Goal: Task Accomplishment & Management: Manage account settings

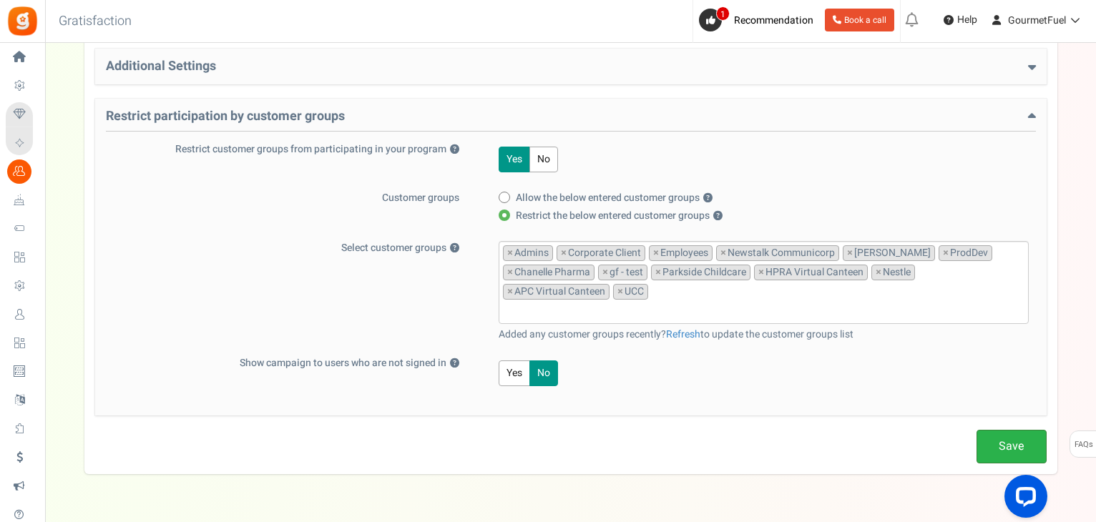
scroll to position [601, 0]
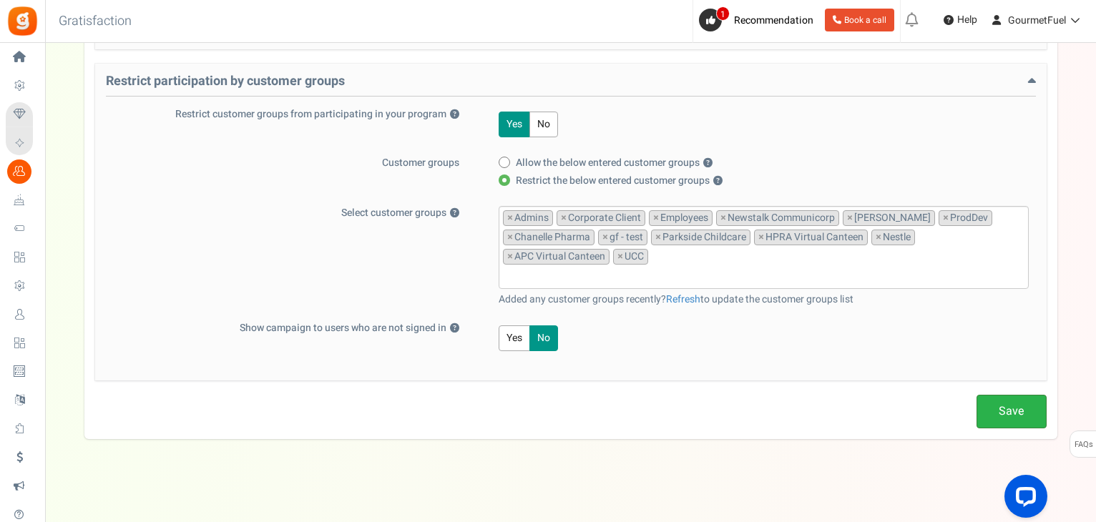
click at [697, 407] on link "Save" at bounding box center [1011, 412] width 70 height 34
click at [666, 277] on input "search" at bounding box center [763, 276] width 521 height 16
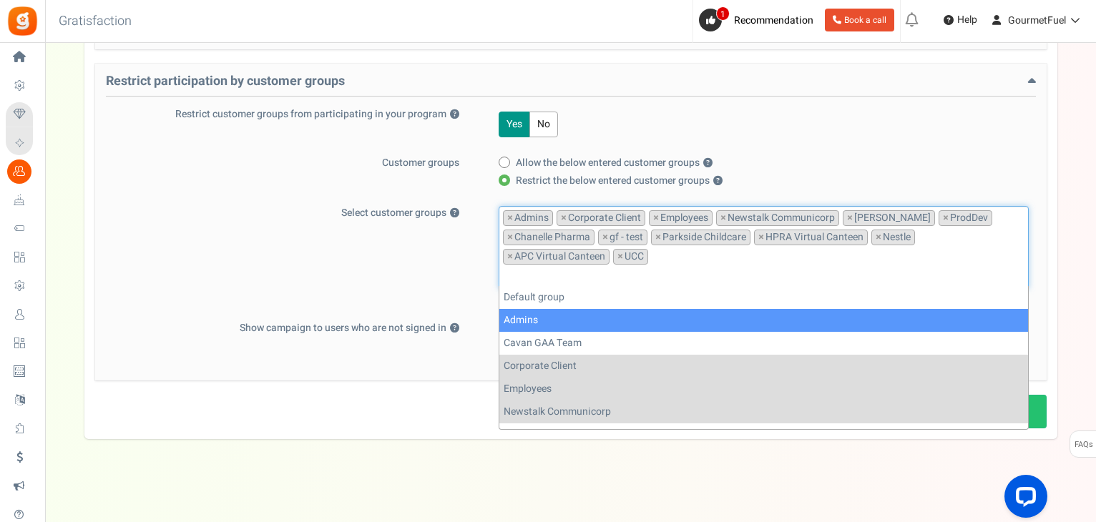
click at [380, 260] on div "Select customer groups ? Default group Admins Cavan GAA Team Corporate Client E…" at bounding box center [571, 256] width 930 height 101
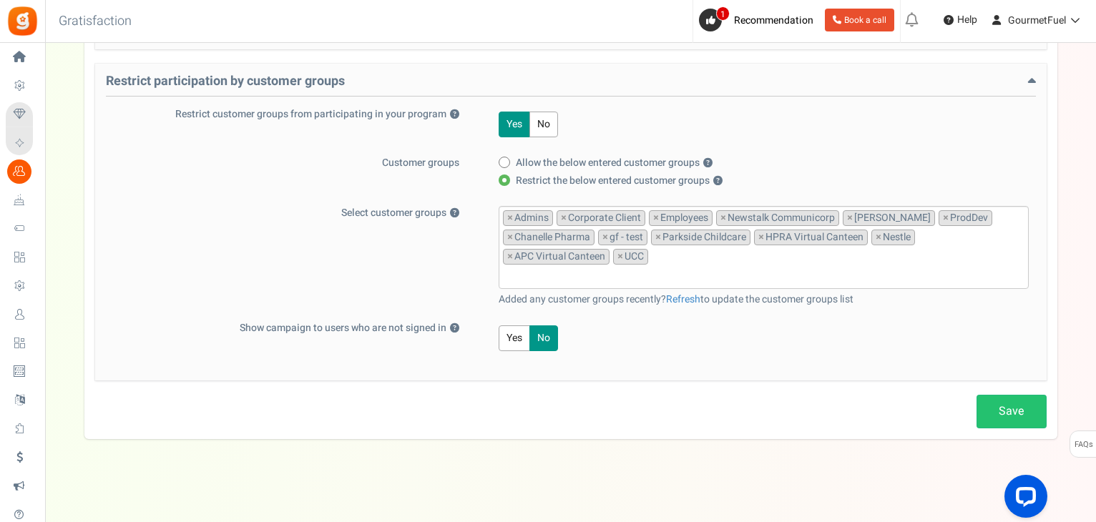
click at [676, 279] on input "search" at bounding box center [763, 276] width 521 height 16
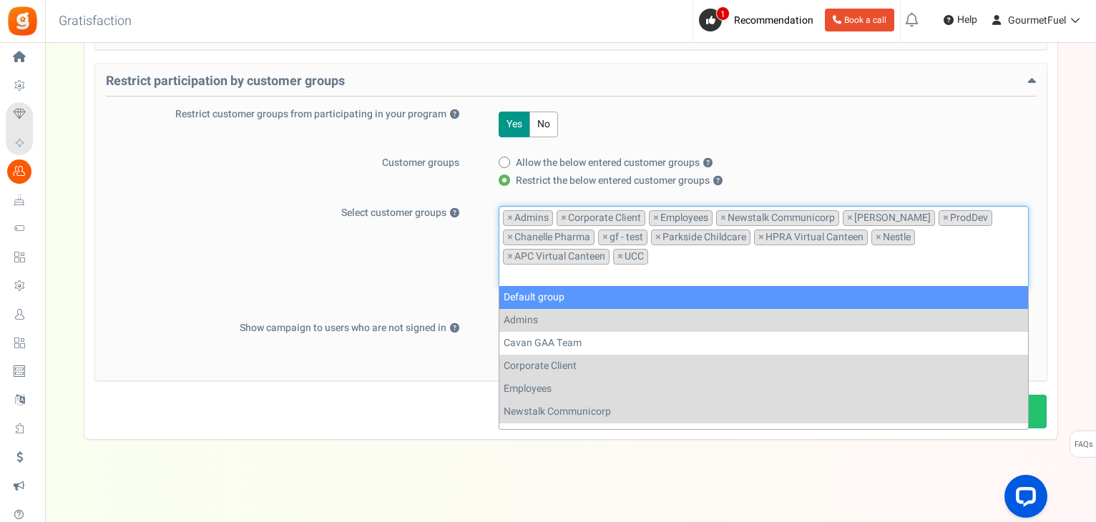
click at [378, 264] on div "Select customer groups ? Default group Admins Cavan GAA Team Corporate Client E…" at bounding box center [571, 256] width 930 height 101
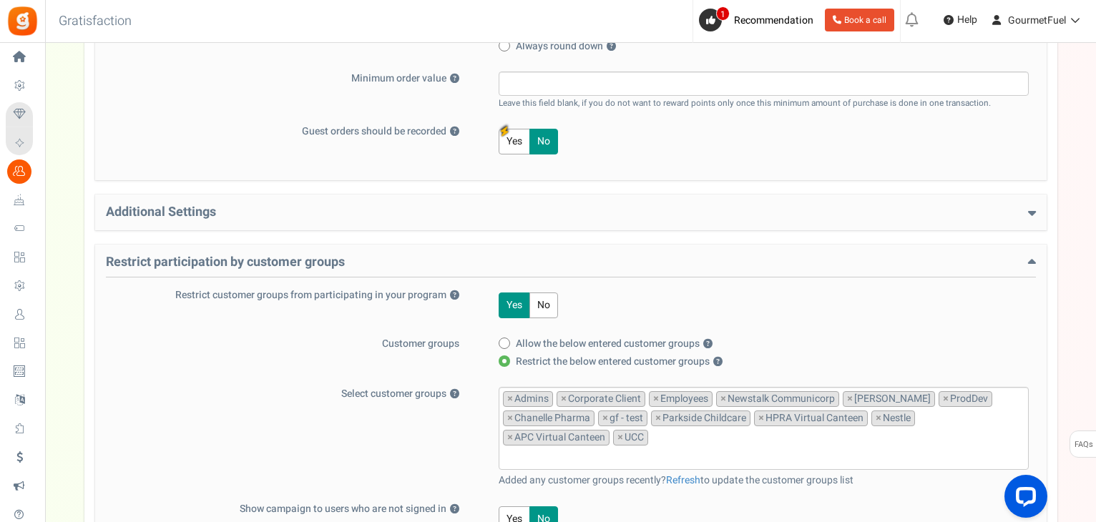
scroll to position [429, 0]
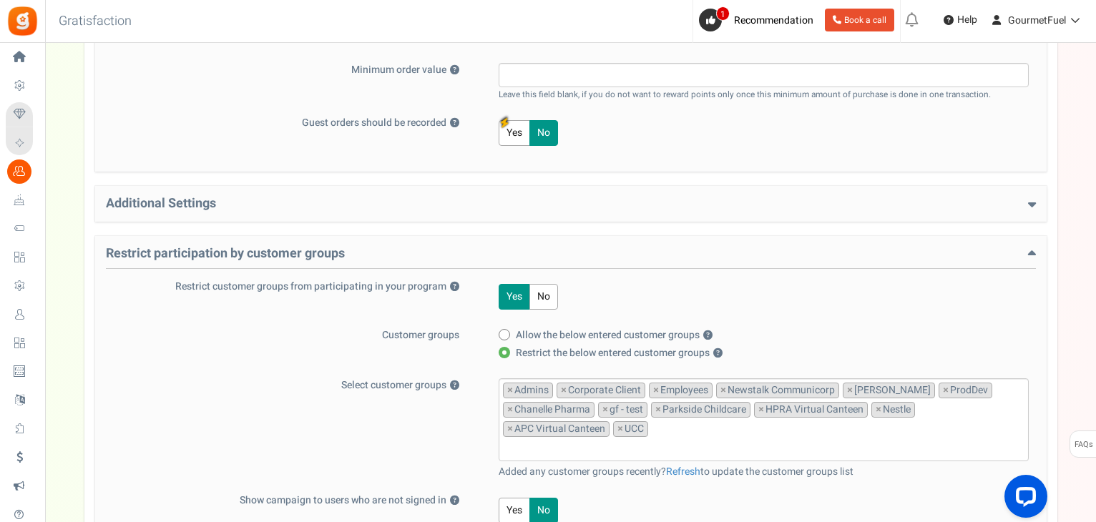
click at [697, 204] on icon at bounding box center [1032, 203] width 8 height 13
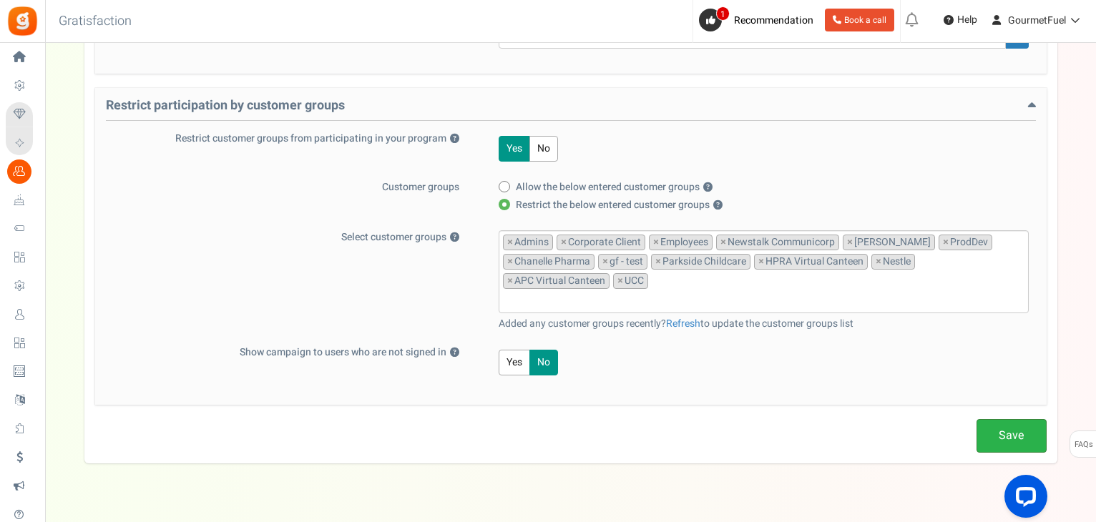
scroll to position [784, 0]
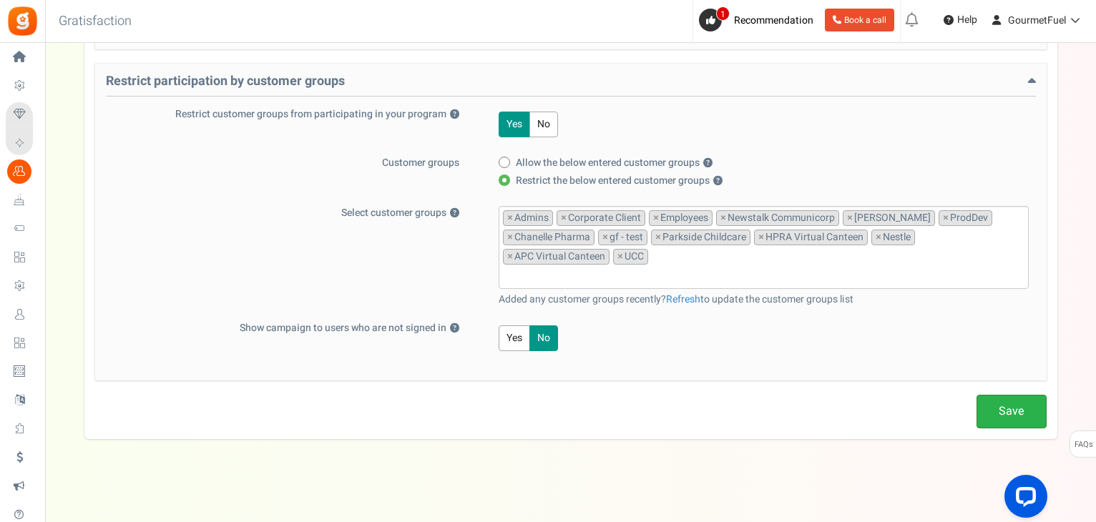
click at [697, 414] on link "Save" at bounding box center [1011, 412] width 70 height 34
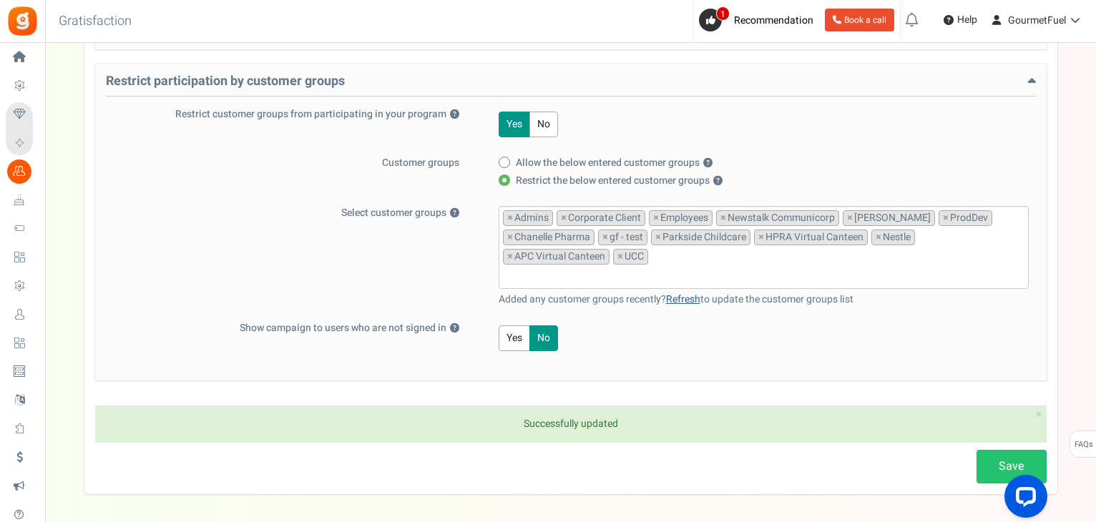
click at [694, 296] on link "Refresh" at bounding box center [683, 299] width 34 height 15
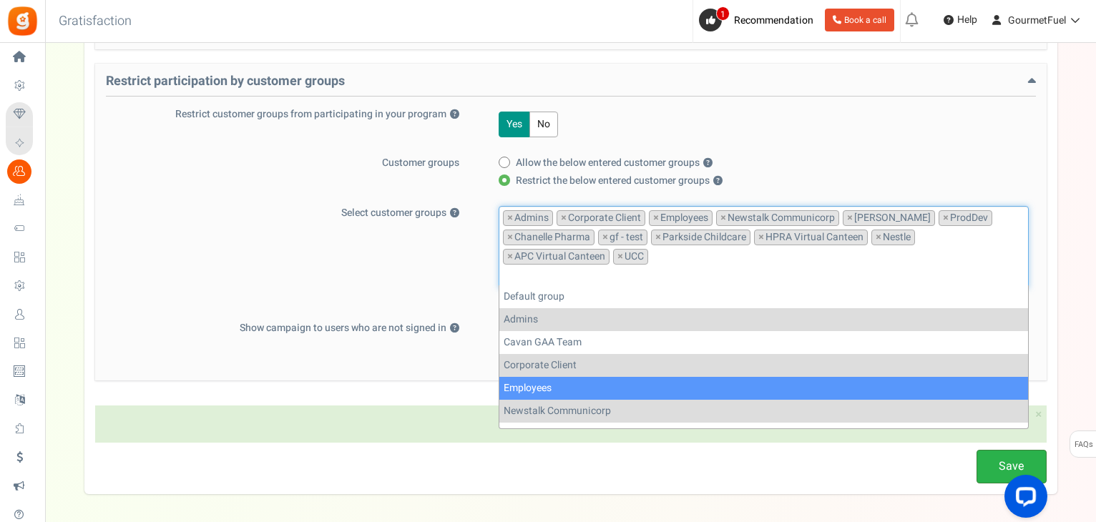
click at [697, 455] on link "Save" at bounding box center [1011, 467] width 70 height 34
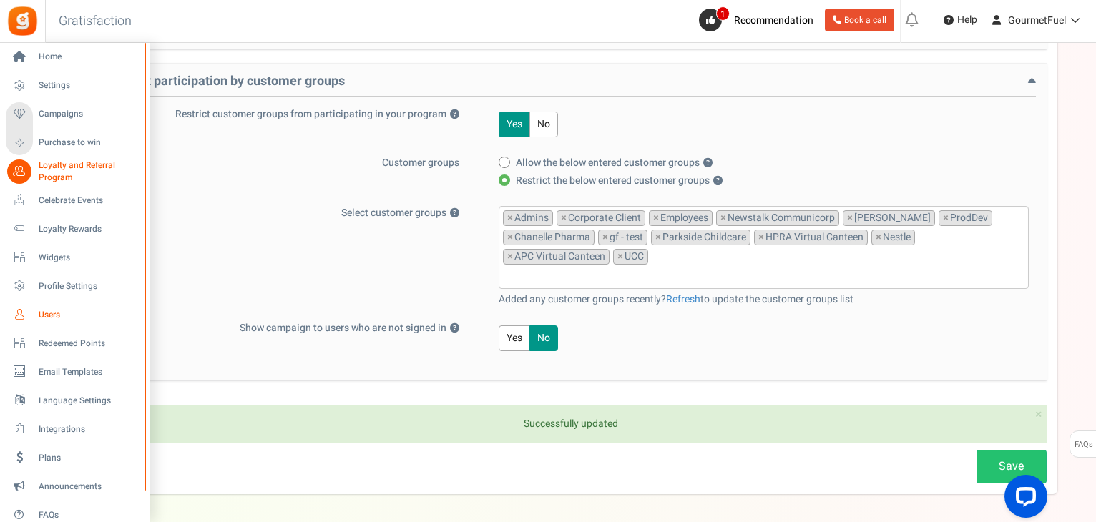
click at [51, 310] on span "Users" at bounding box center [89, 315] width 100 height 12
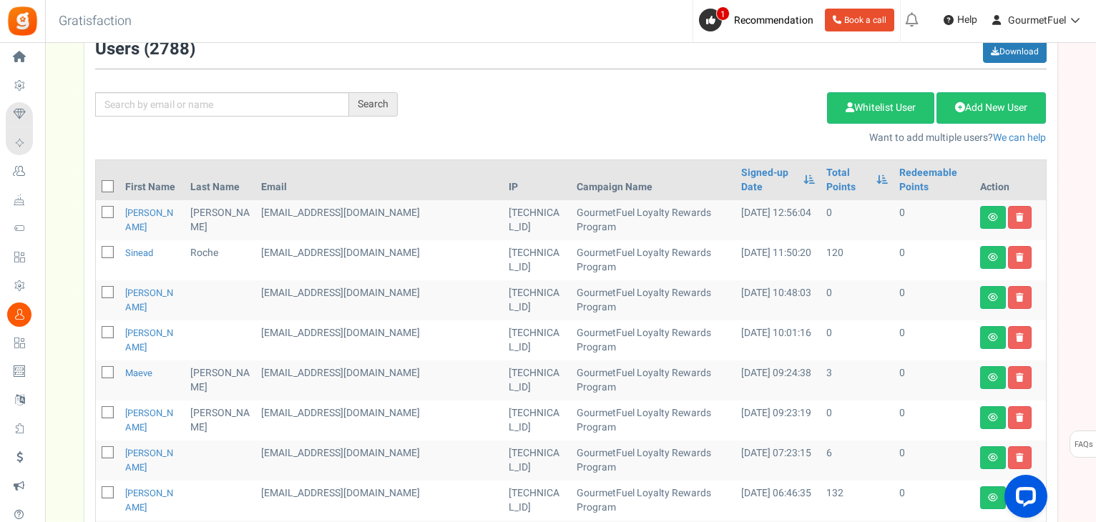
scroll to position [143, 0]
click at [181, 96] on input "text" at bounding box center [222, 104] width 254 height 24
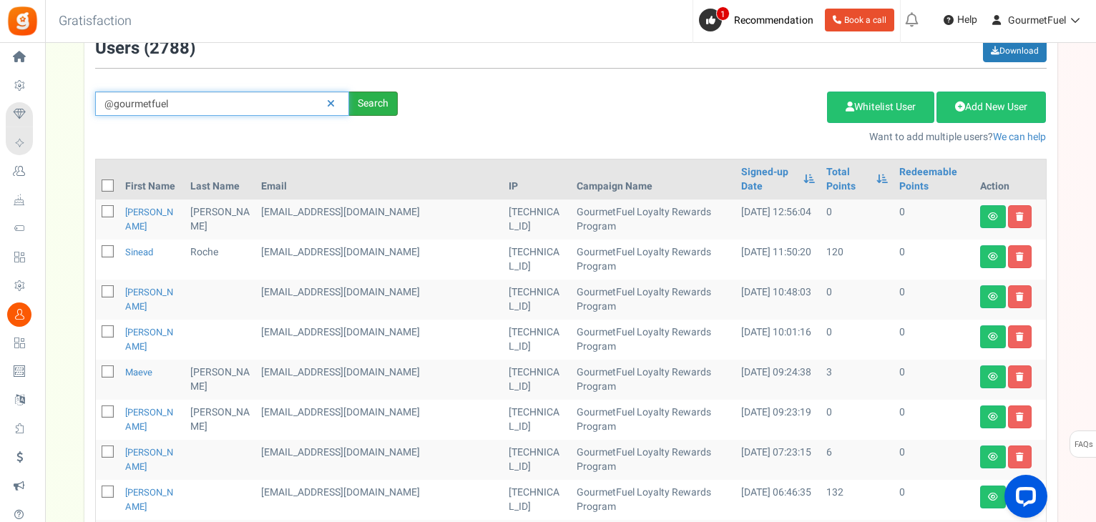
type input "@gourmetfuel"
click at [378, 109] on div "Search" at bounding box center [373, 104] width 49 height 24
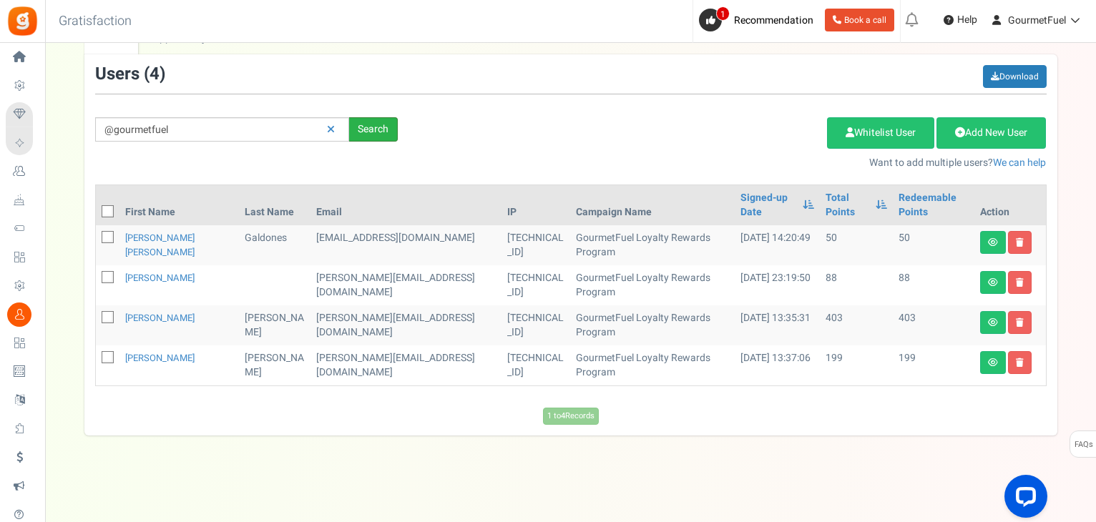
scroll to position [102, 0]
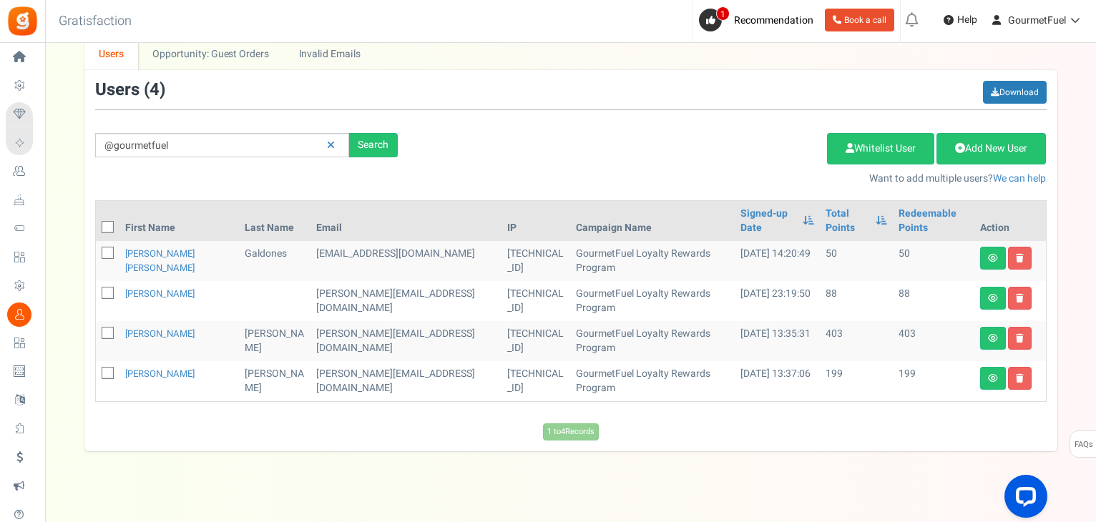
click at [104, 223] on icon at bounding box center [108, 227] width 9 height 9
click at [97, 224] on input "checkbox" at bounding box center [91, 228] width 9 height 9
checkbox input "true"
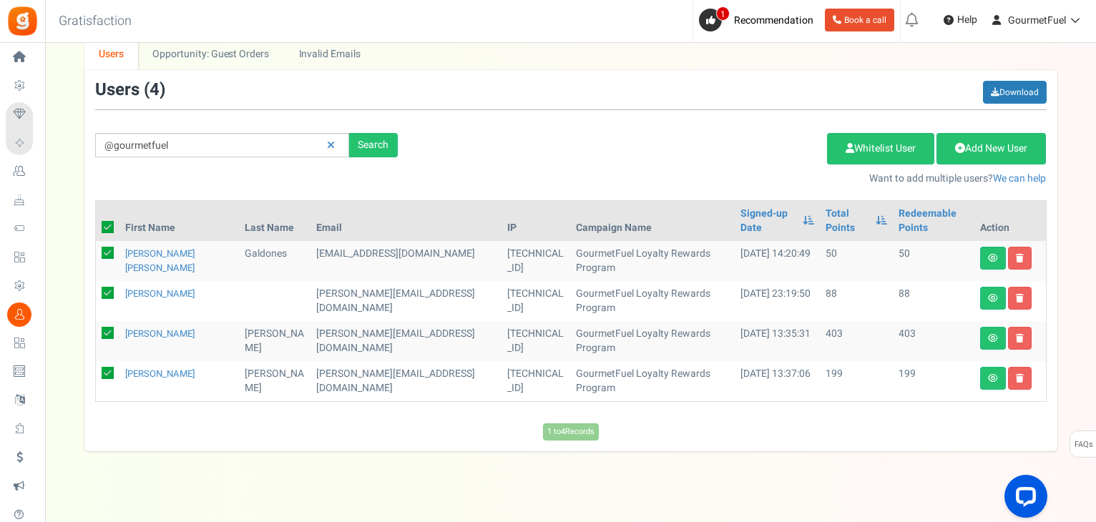
checkbox input "true"
click at [697, 150] on link "Delete Selected Users" at bounding box center [754, 148] width 139 height 31
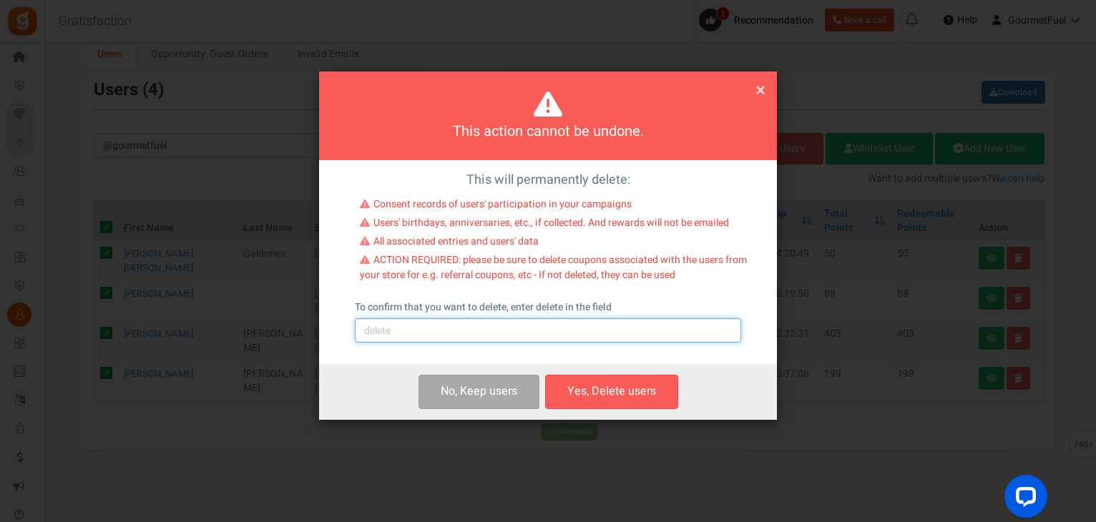
click at [424, 330] on input "text" at bounding box center [548, 330] width 386 height 24
type input "delete"
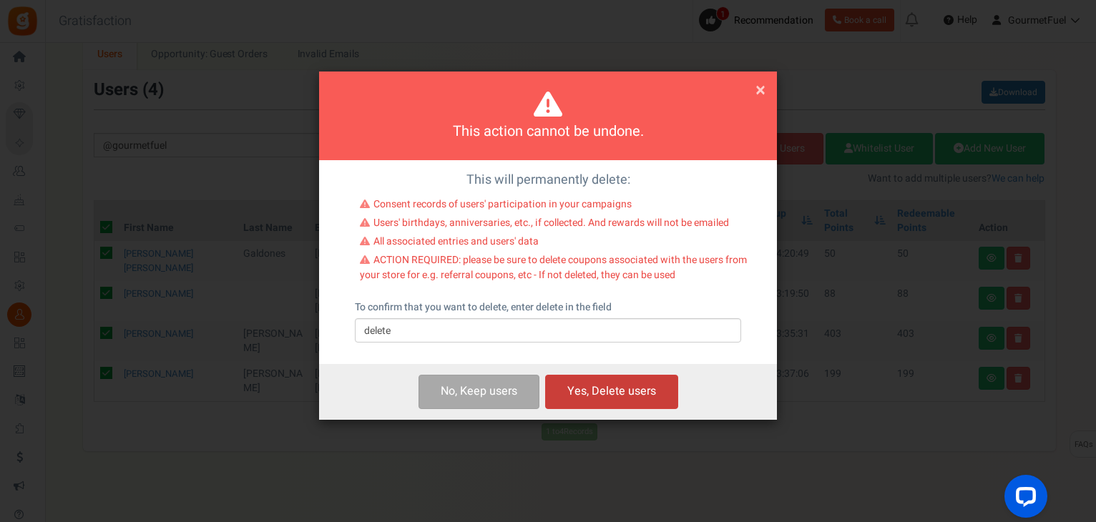
click at [609, 398] on button "Yes, Delete users" at bounding box center [611, 392] width 133 height 34
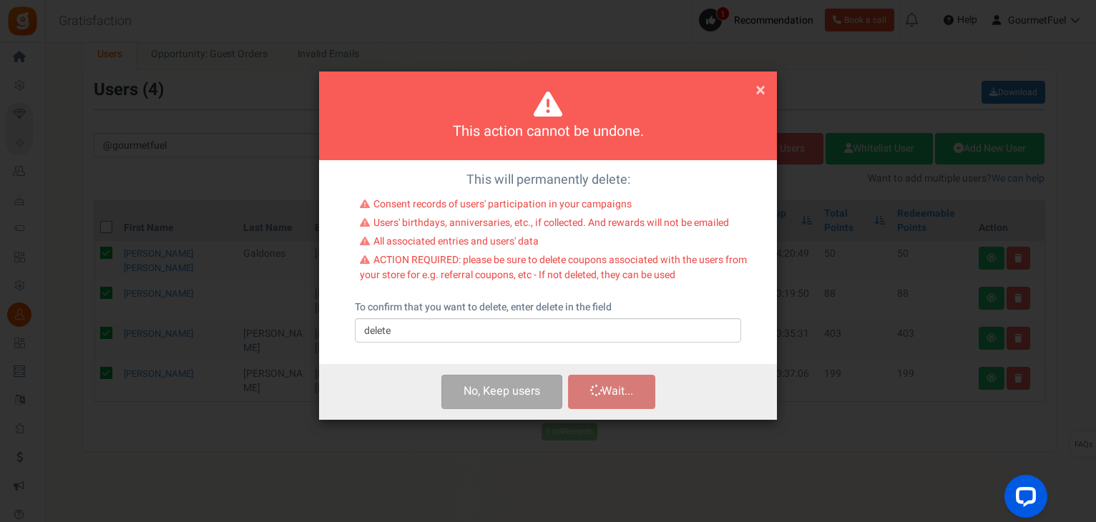
checkbox input "false"
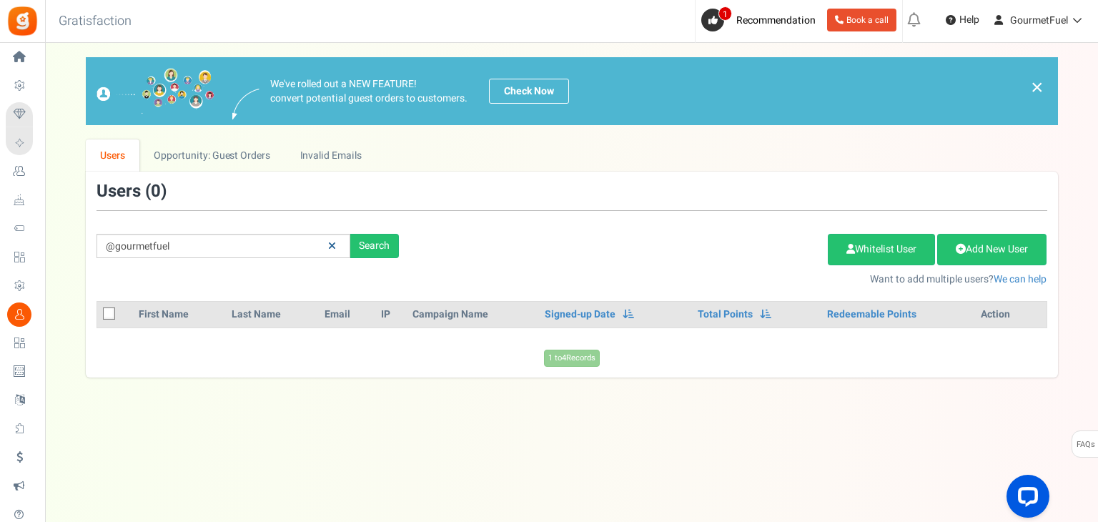
click at [330, 248] on icon at bounding box center [332, 246] width 8 height 10
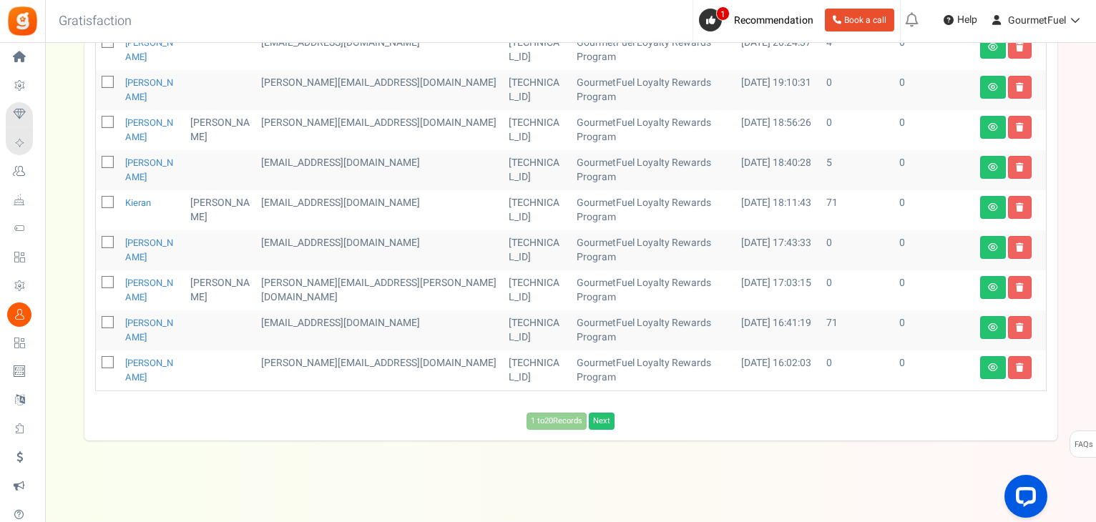
scroll to position [757, 0]
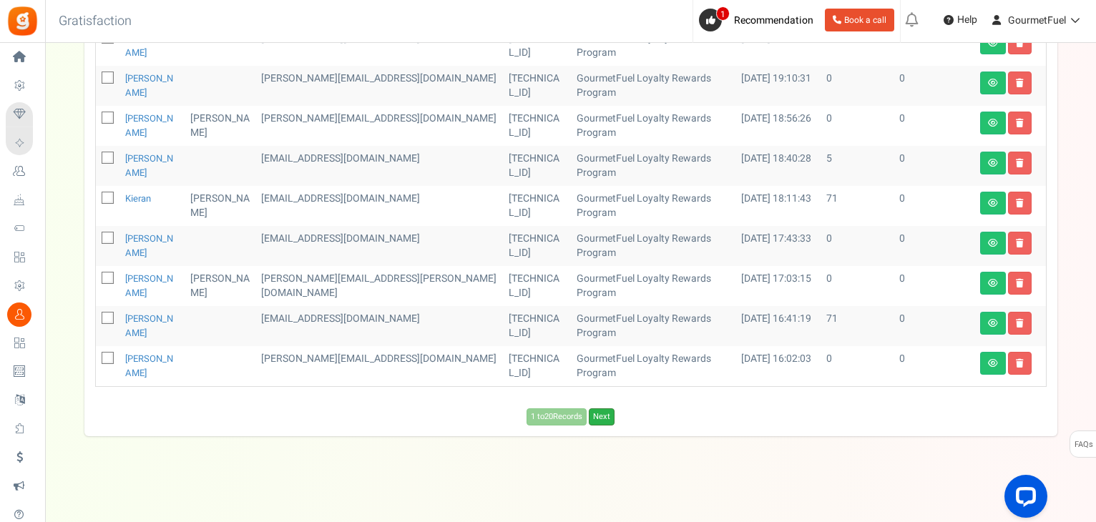
click at [607, 416] on link "Next" at bounding box center [602, 416] width 26 height 17
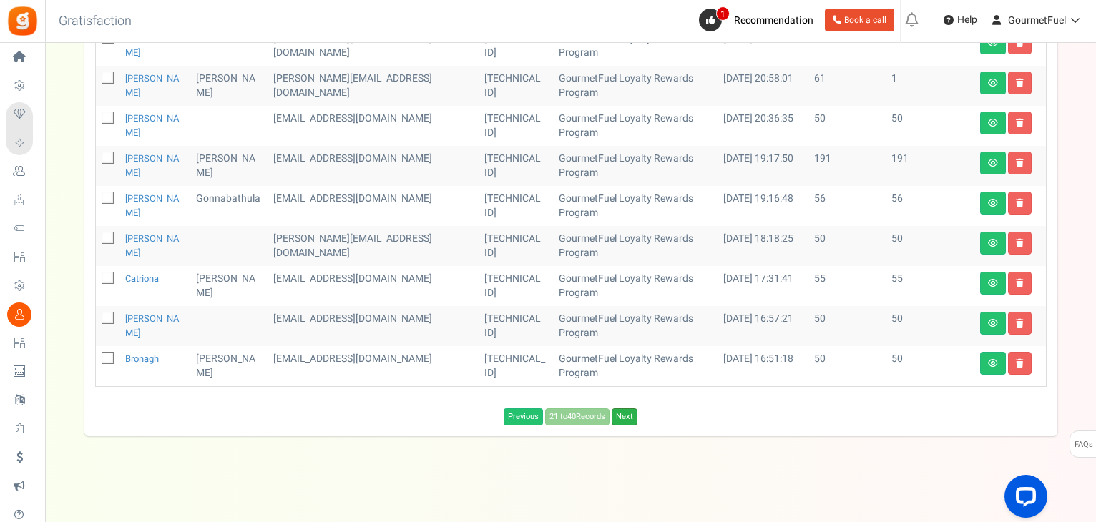
click at [629, 417] on link "Next" at bounding box center [624, 416] width 26 height 17
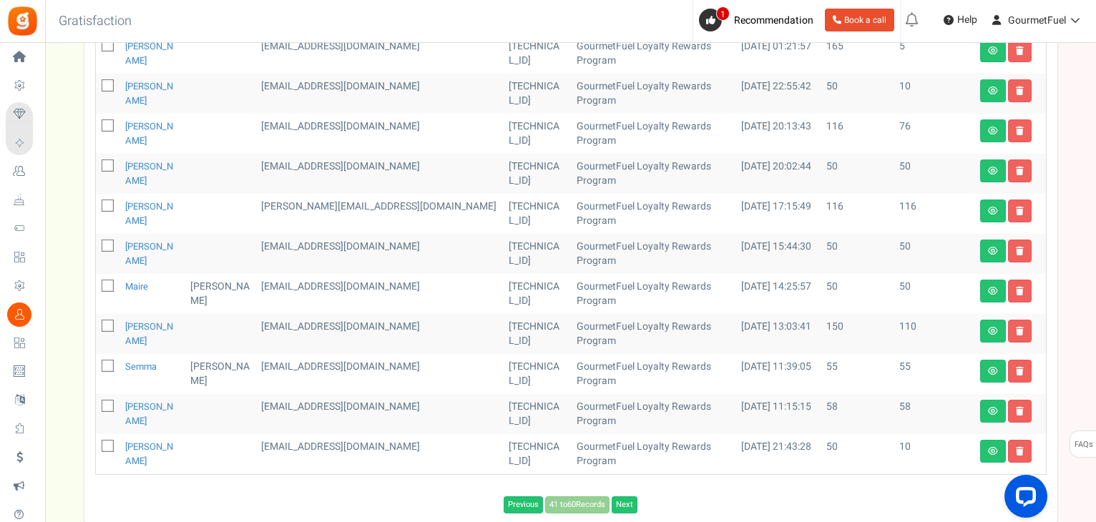
scroll to position [742, 0]
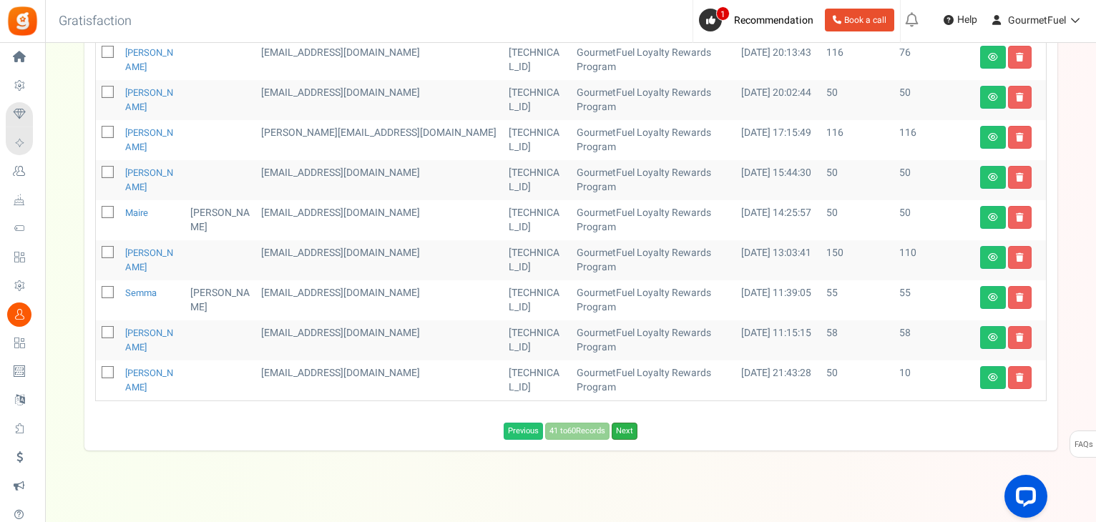
click at [629, 423] on link "Next" at bounding box center [624, 431] width 26 height 17
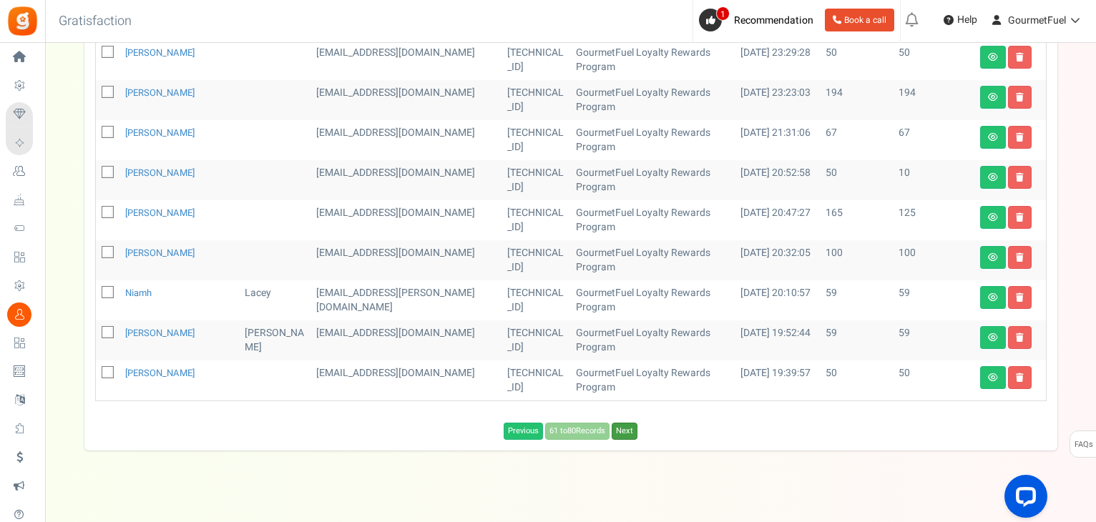
click at [629, 423] on link "Next" at bounding box center [624, 431] width 26 height 17
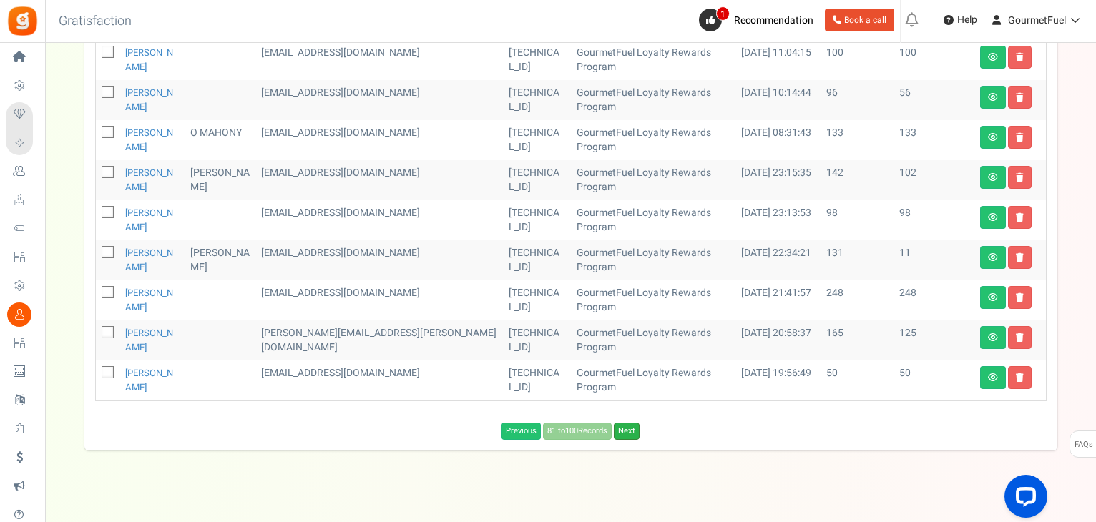
click at [631, 423] on link "Next" at bounding box center [627, 431] width 26 height 17
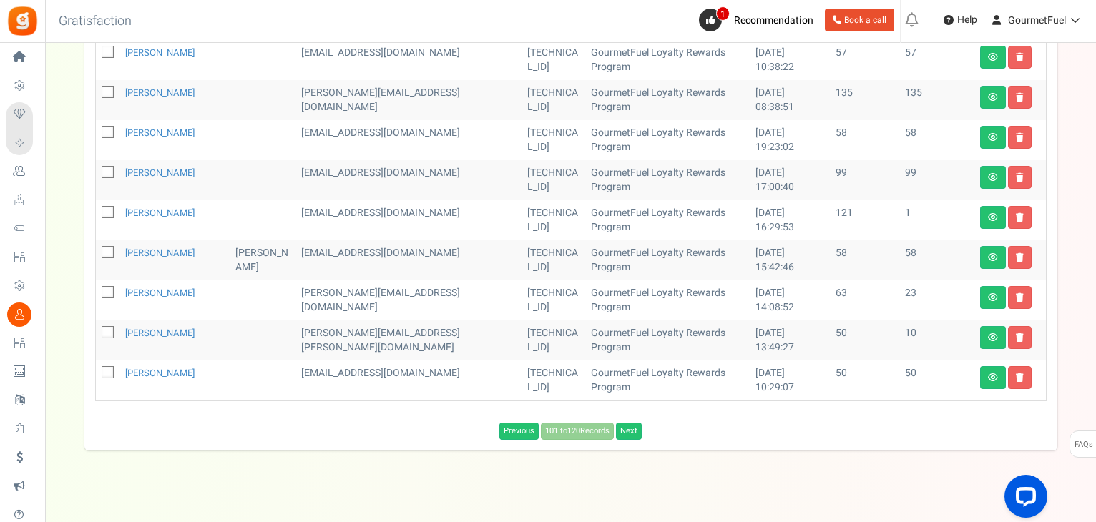
scroll to position [757, 0]
